Goal: Task Accomplishment & Management: Manage account settings

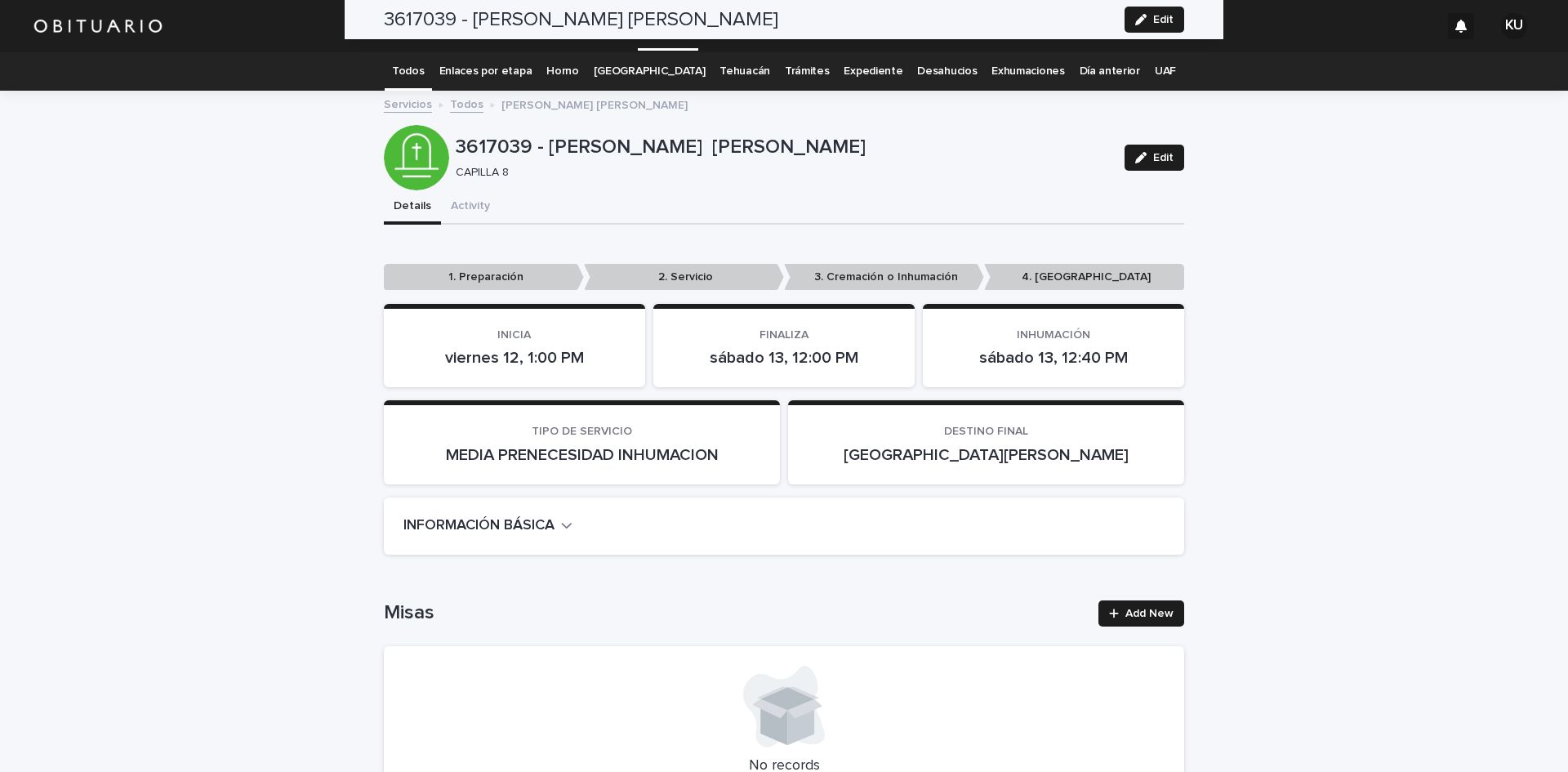
scroll to position [4626, 0]
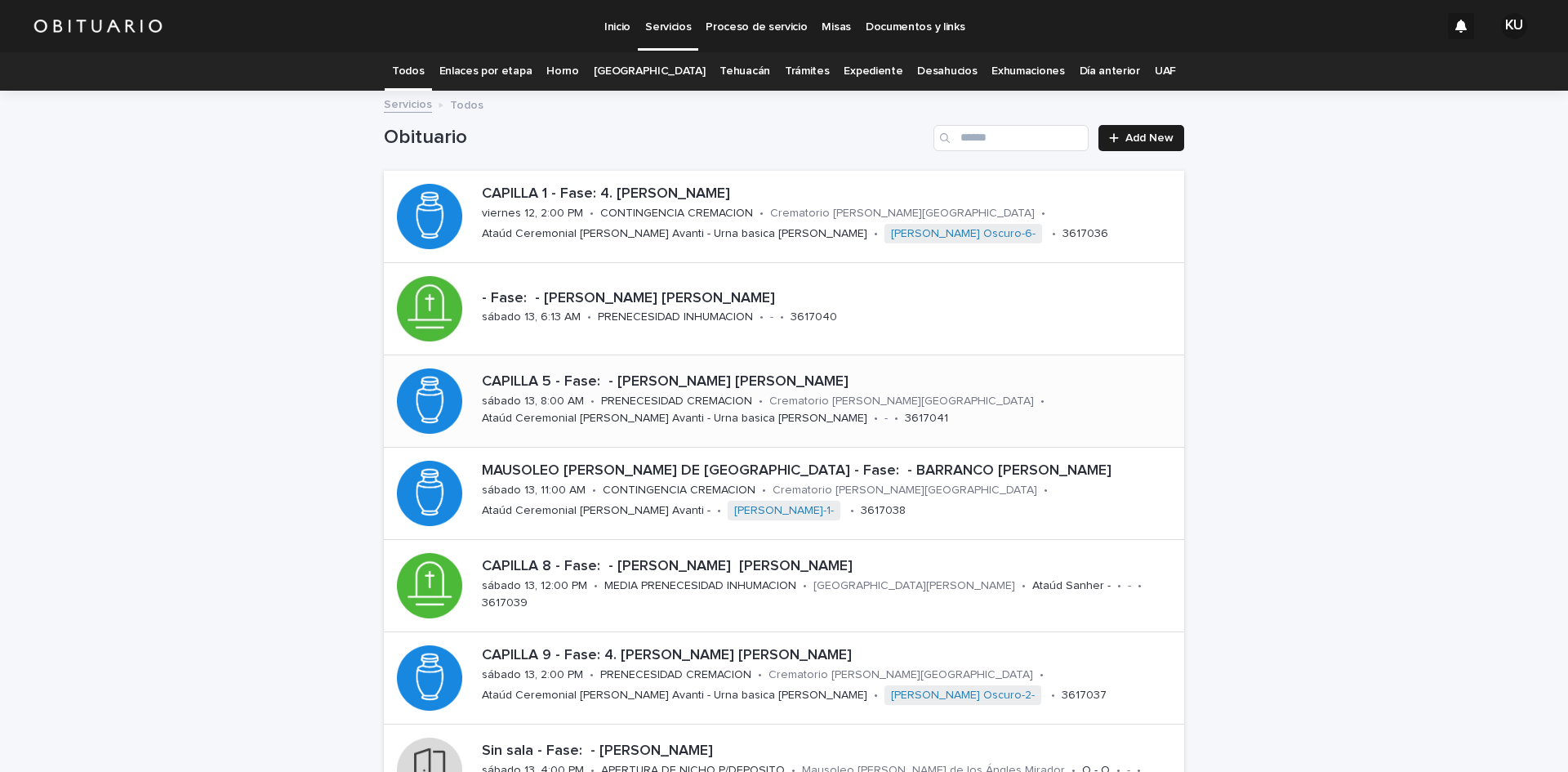
click at [918, 383] on p "CAPILLA 5 - Fase: - [PERSON_NAME] [PERSON_NAME]" at bounding box center [830, 382] width 696 height 18
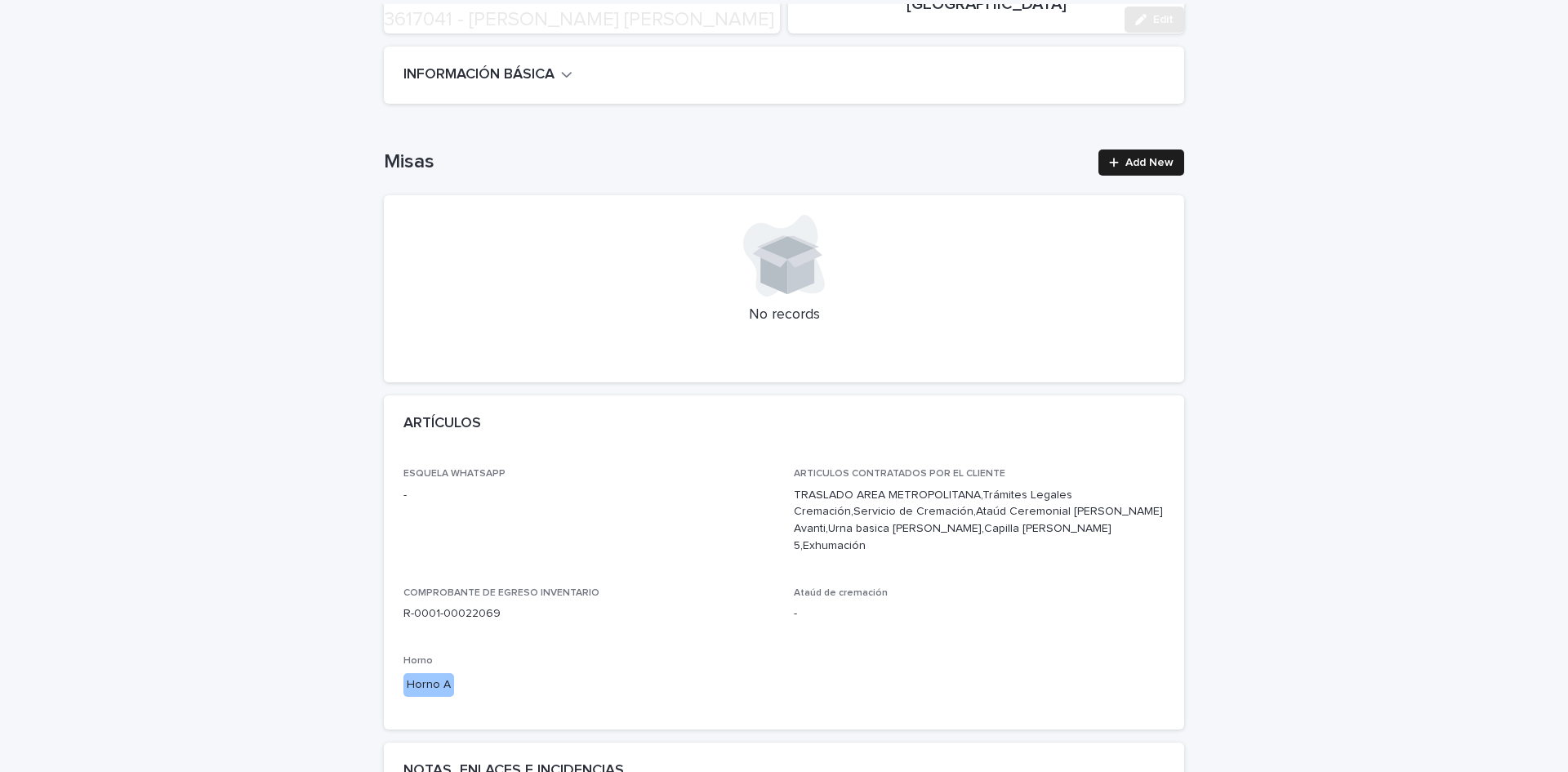
scroll to position [3382, 0]
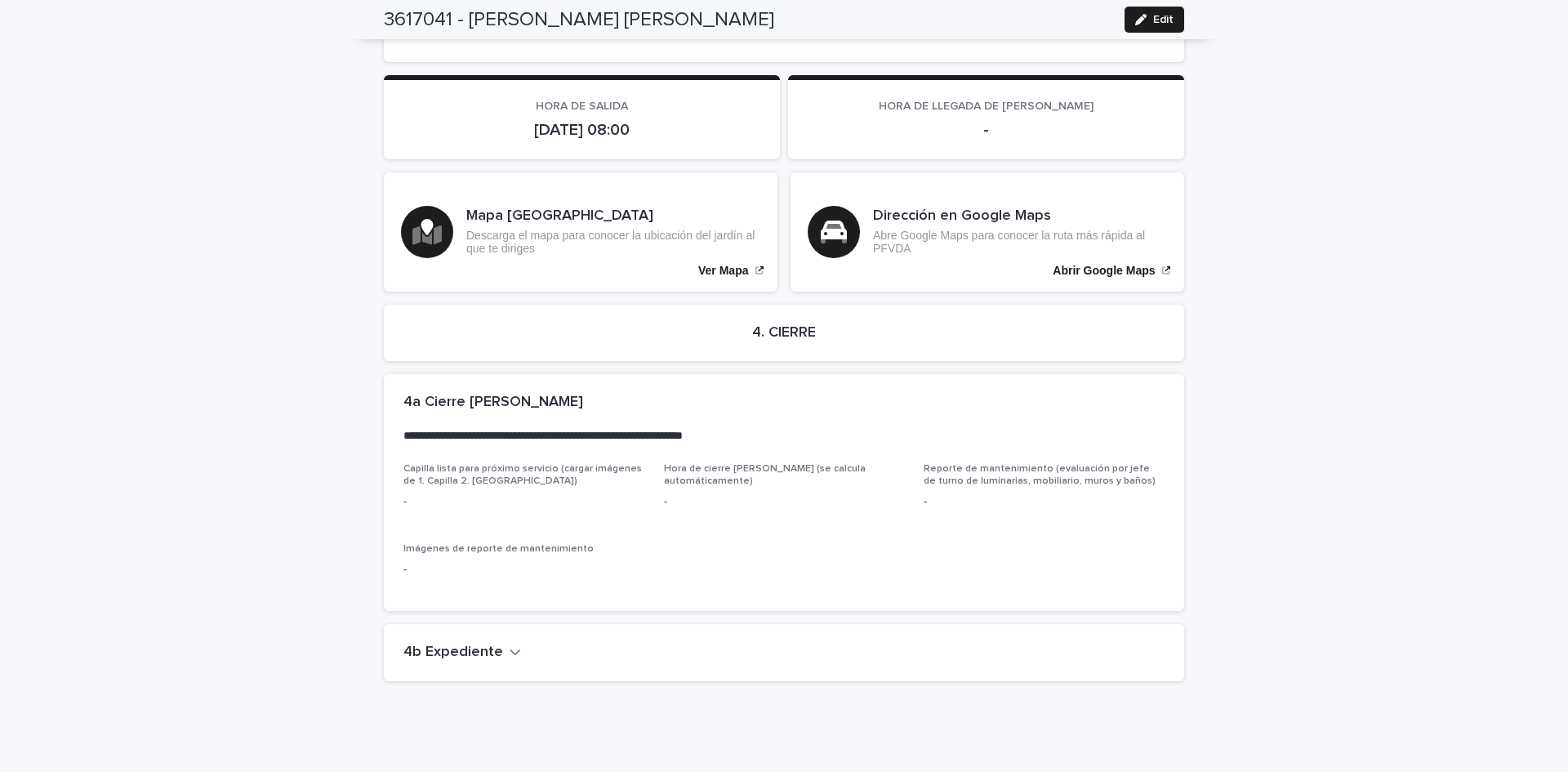
click at [467, 644] on h2 "4b Expediente" at bounding box center [453, 652] width 99 height 18
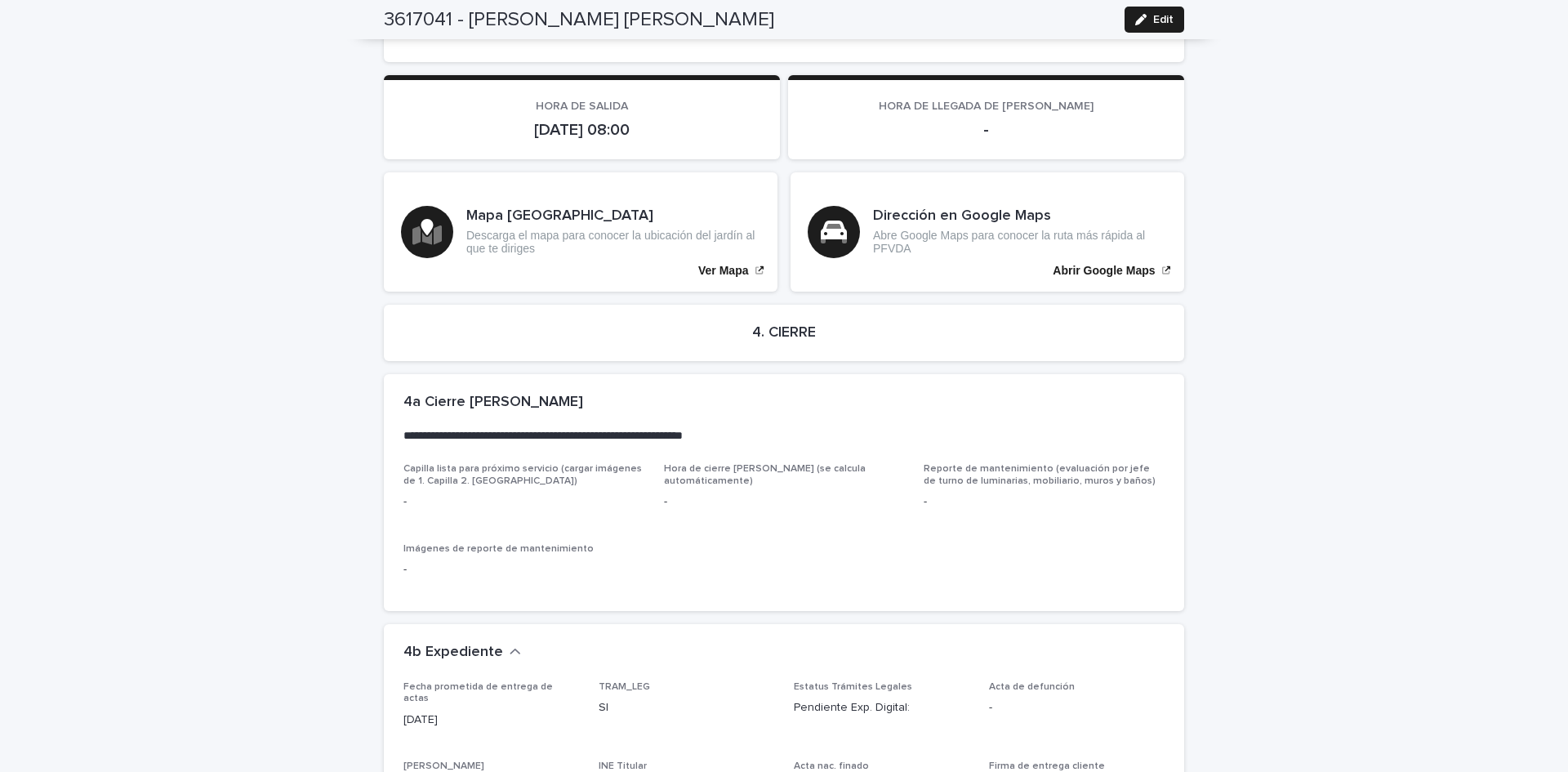
scroll to position [3931, 0]
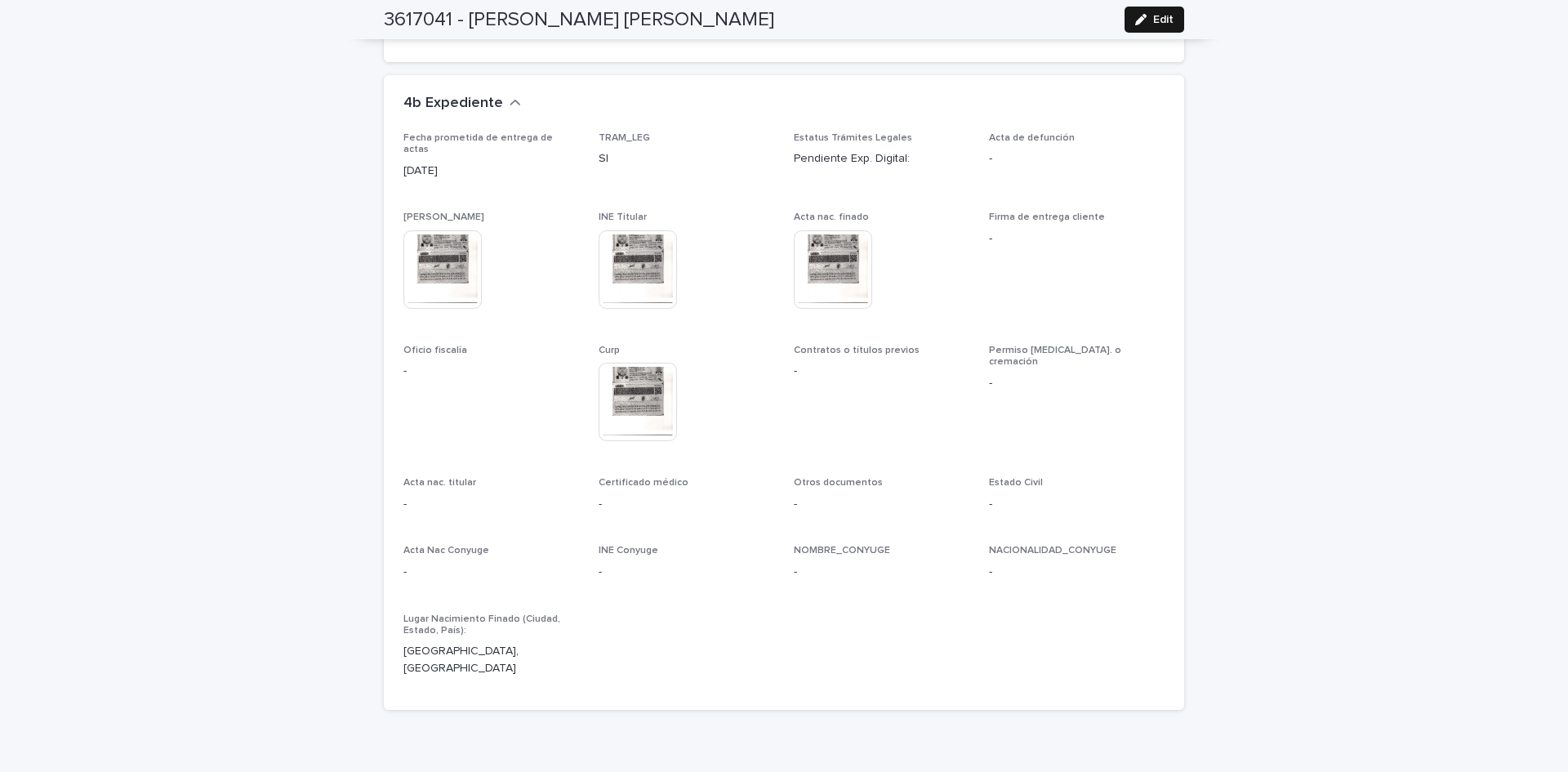
click at [1156, 13] on button "Edit" at bounding box center [1155, 19] width 60 height 26
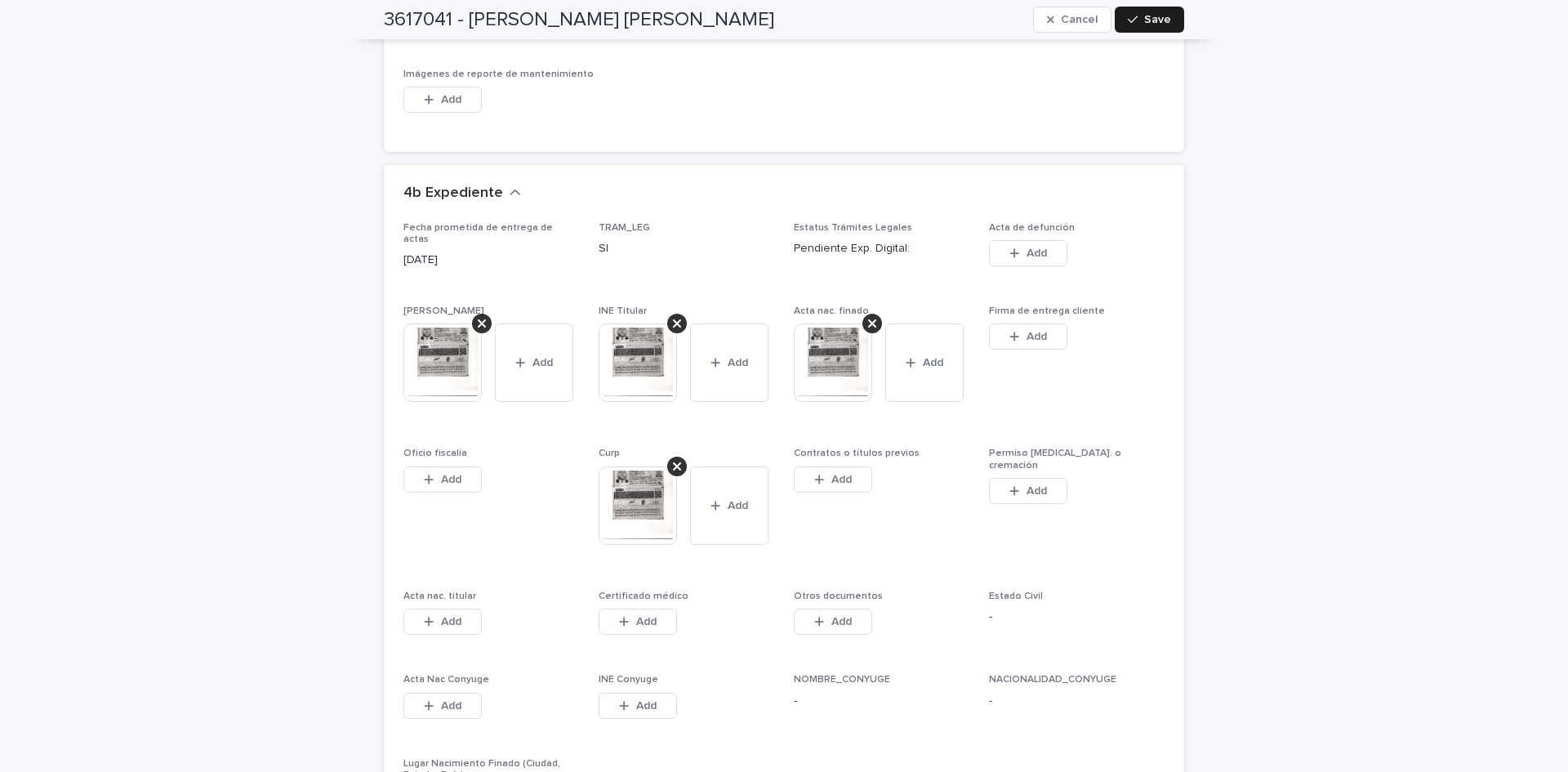
scroll to position [4388, 0]
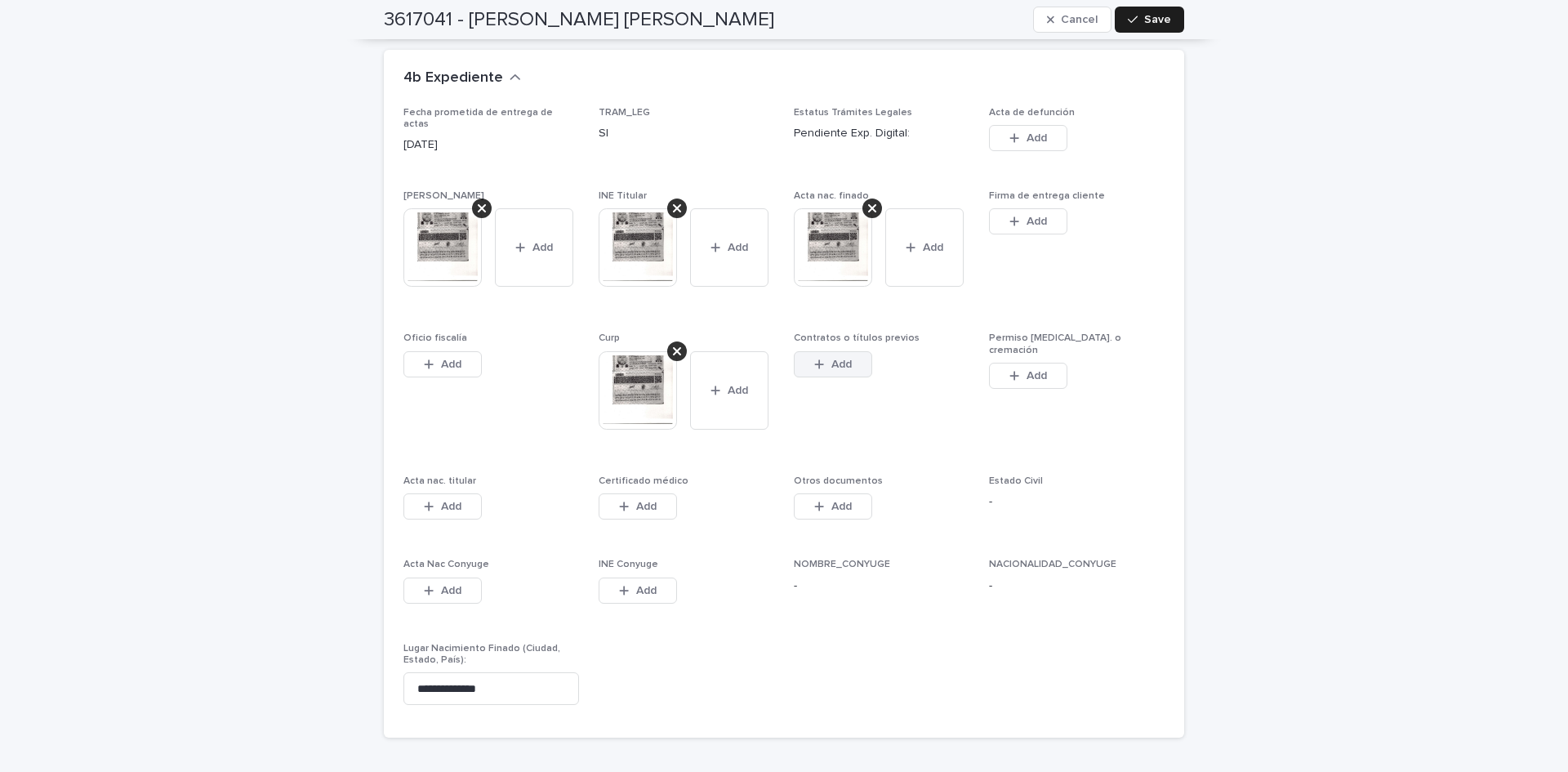
click at [814, 359] on icon "button" at bounding box center [819, 364] width 10 height 12
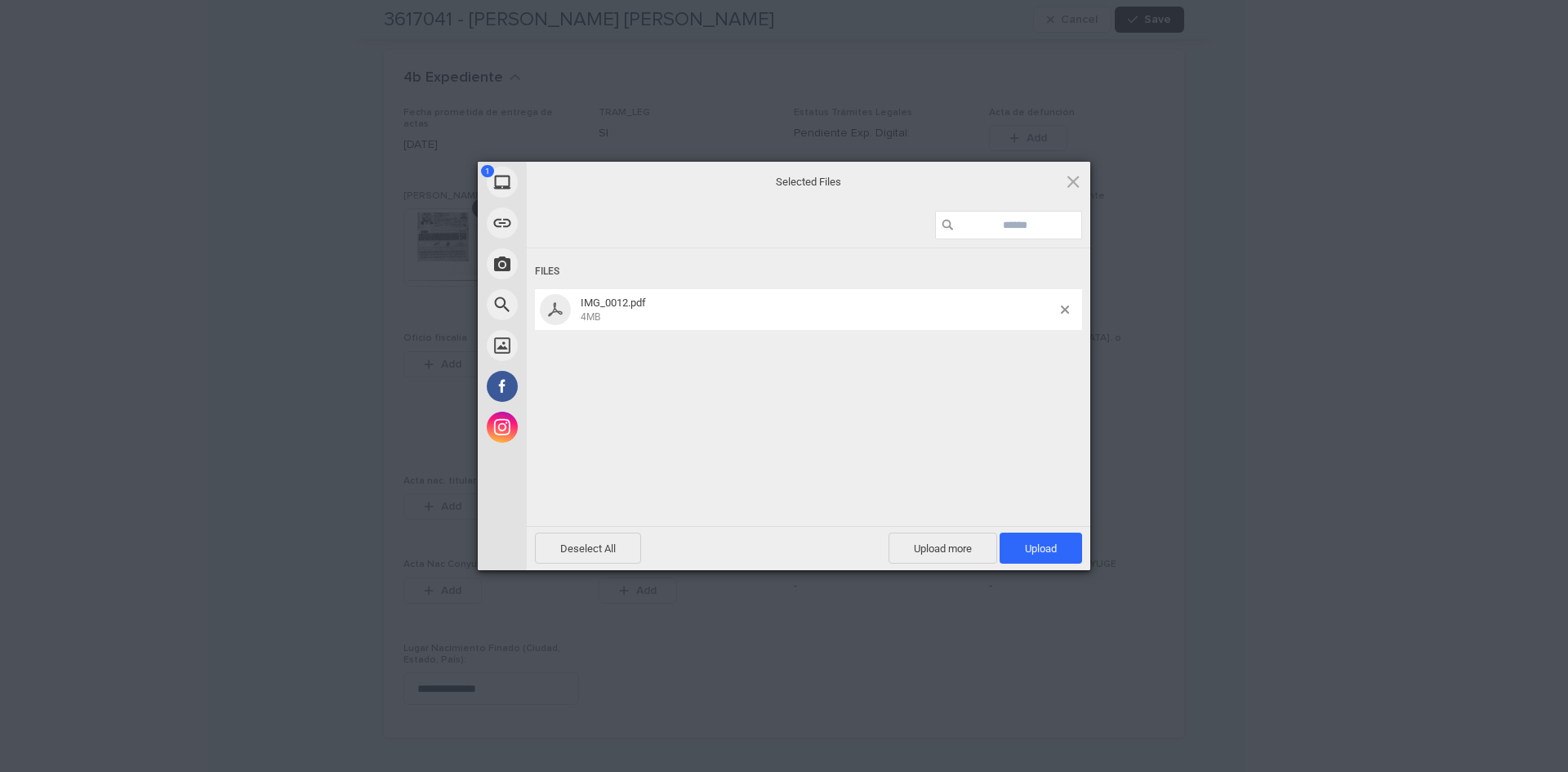
click at [1044, 543] on span "Upload 1" at bounding box center [1041, 548] width 32 height 13
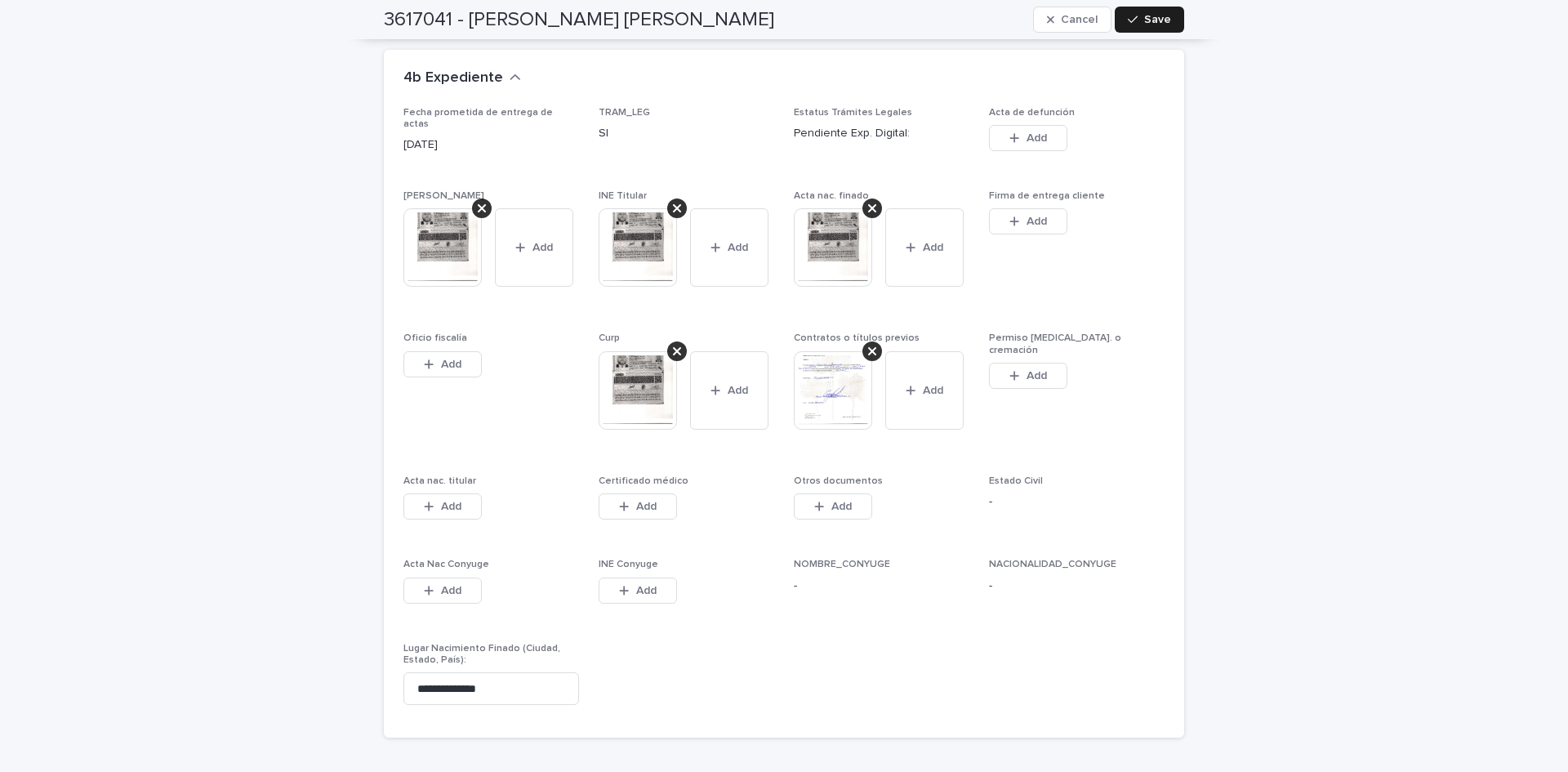
click at [660, 493] on button "Add" at bounding box center [637, 506] width 78 height 26
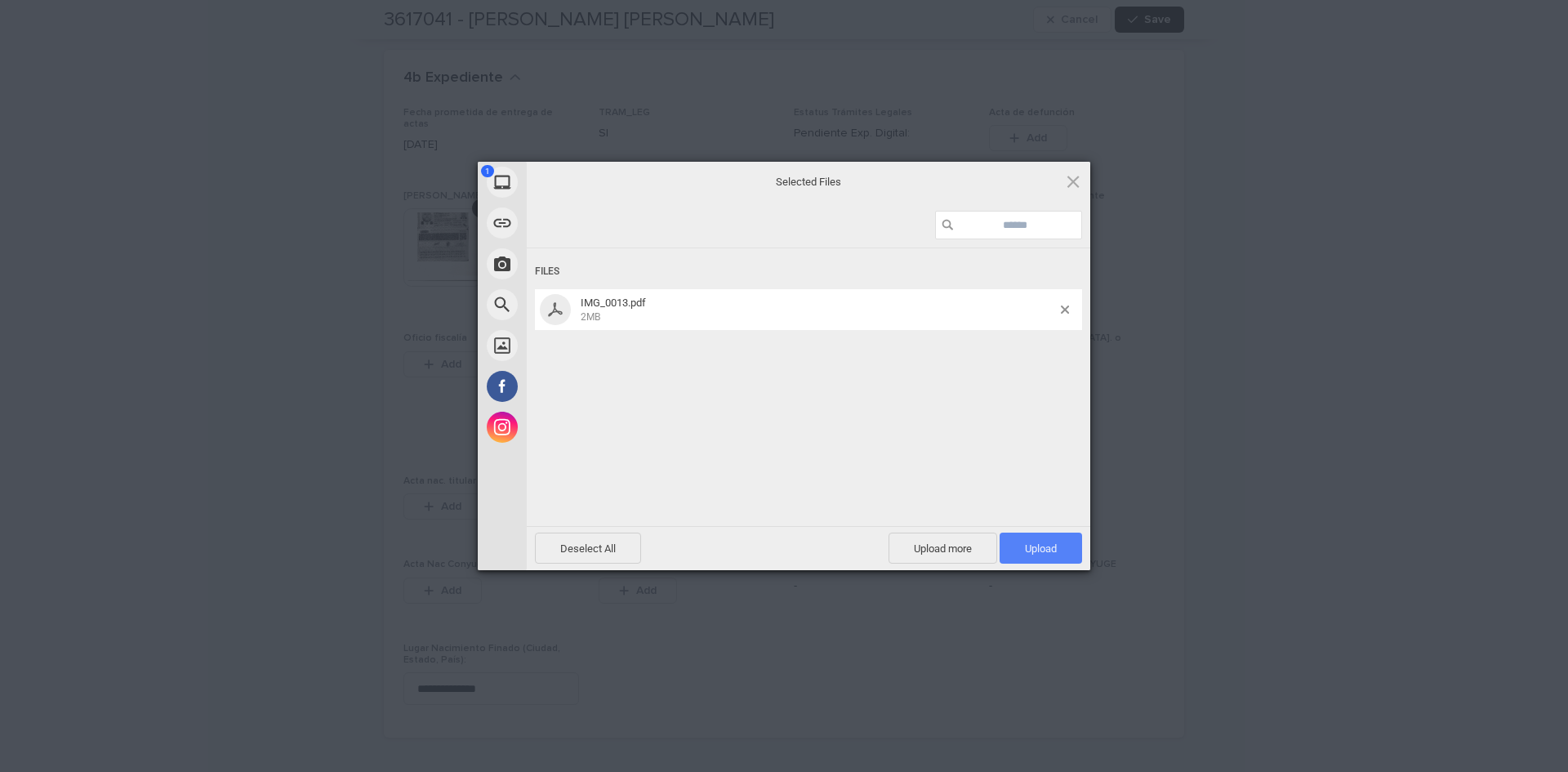
click at [1029, 552] on span "Upload 1" at bounding box center [1041, 548] width 32 height 13
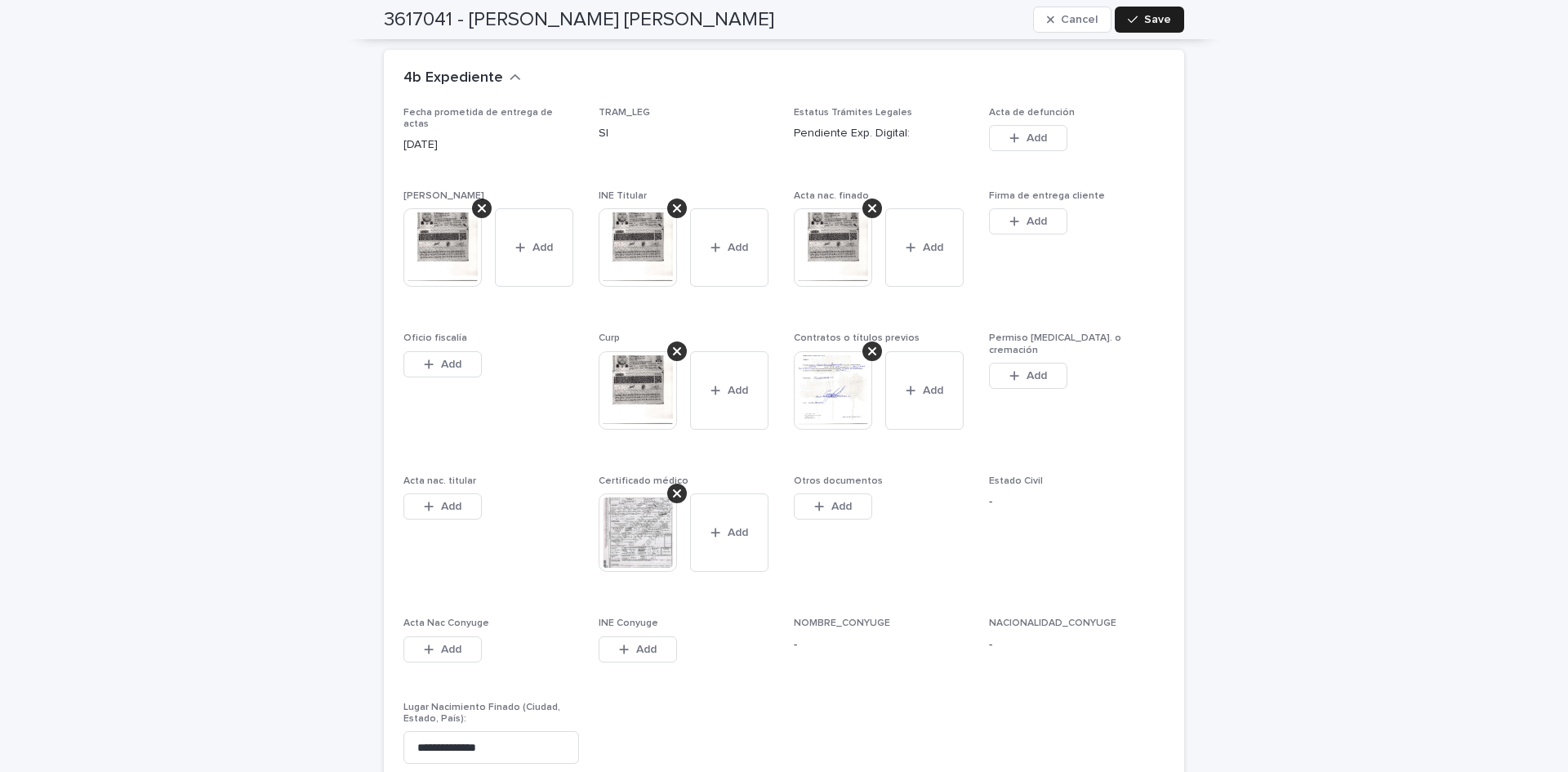
click at [1118, 19] on button "Save" at bounding box center [1150, 19] width 69 height 26
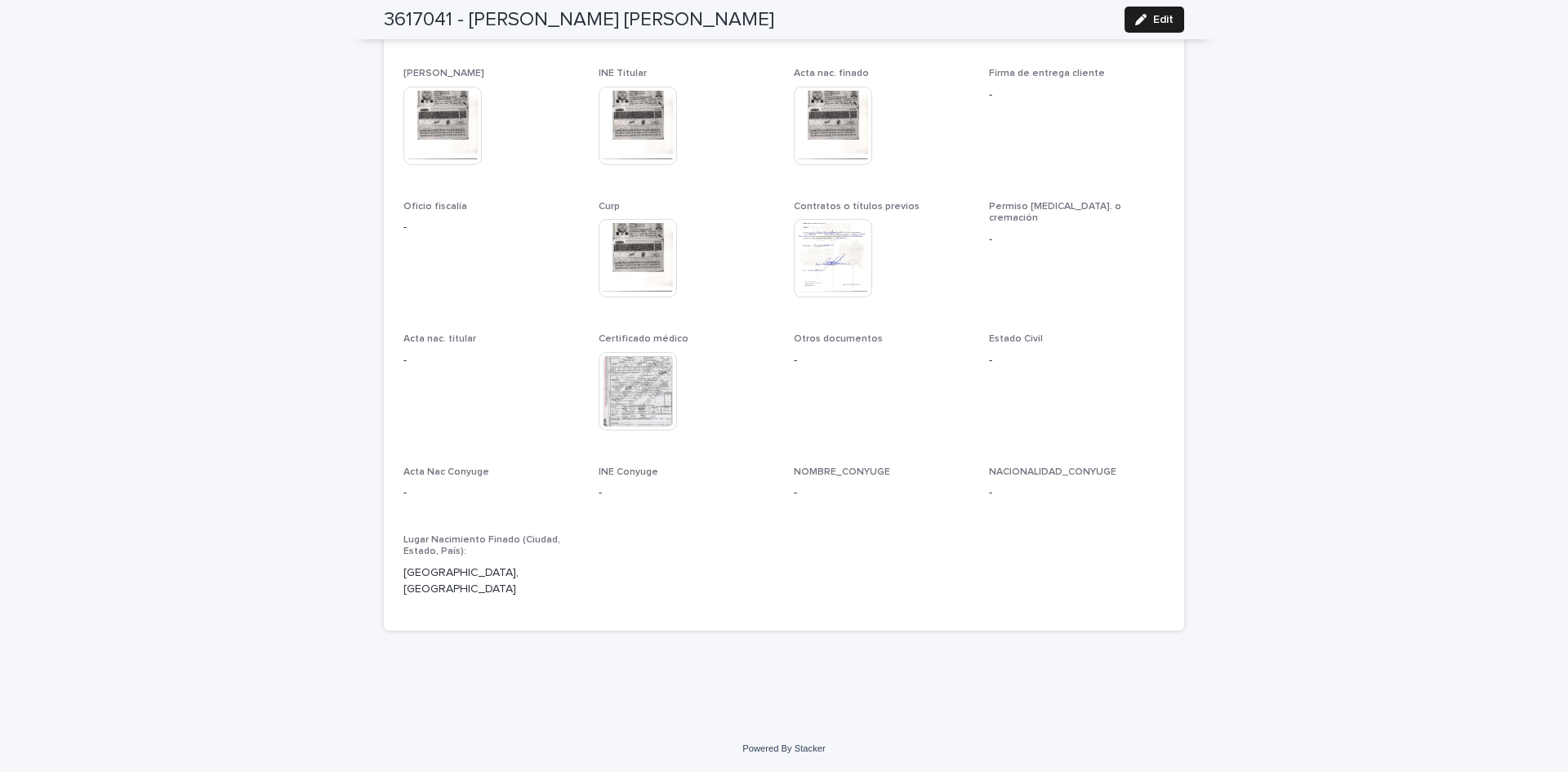
scroll to position [3996, 0]
